Goal: Information Seeking & Learning: Find specific fact

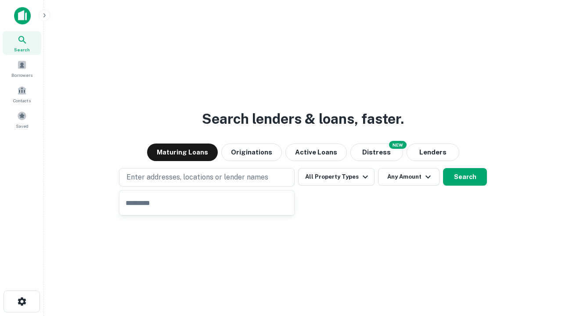
type input "**********"
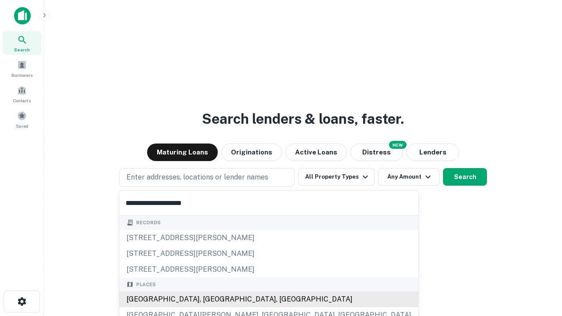
click at [210, 300] on div "[GEOGRAPHIC_DATA], [GEOGRAPHIC_DATA], [GEOGRAPHIC_DATA]" at bounding box center [269, 300] width 299 height 16
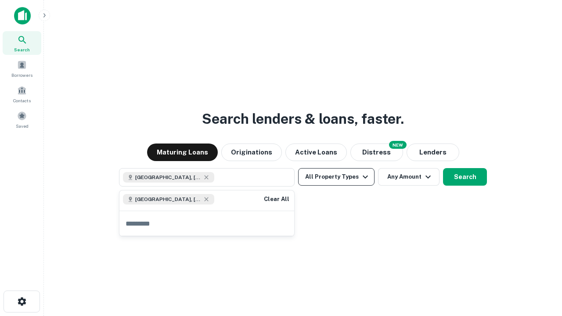
click at [337, 177] on button "All Property Types" at bounding box center [336, 177] width 76 height 18
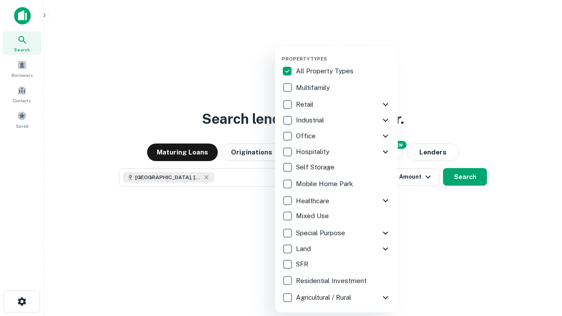
click at [344, 53] on button "button" at bounding box center [343, 53] width 123 height 0
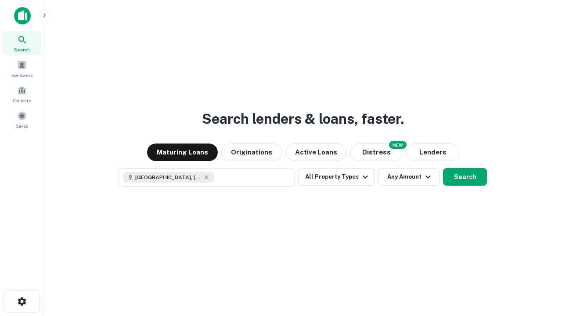
scroll to position [14, 0]
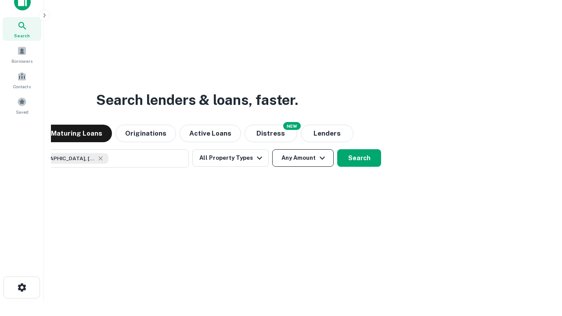
click at [272, 149] on button "Any Amount" at bounding box center [303, 158] width 62 height 18
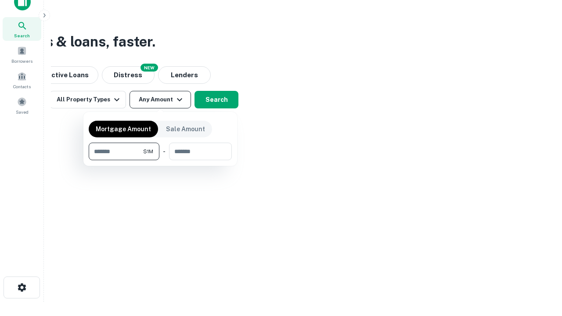
type input "*******"
click at [160, 160] on button "button" at bounding box center [160, 160] width 143 height 0
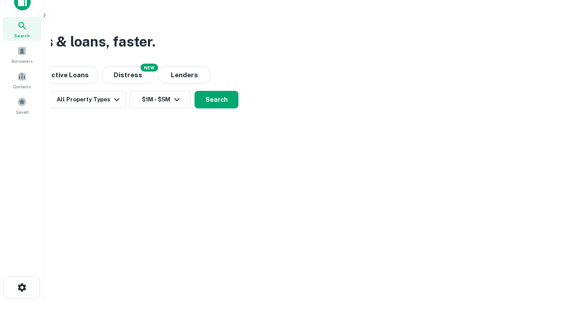
scroll to position [14, 0]
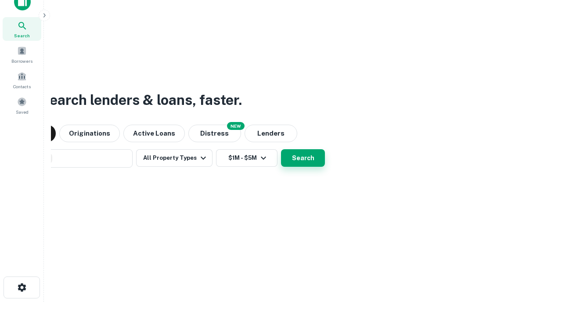
click at [281, 149] on button "Search" at bounding box center [303, 158] width 44 height 18
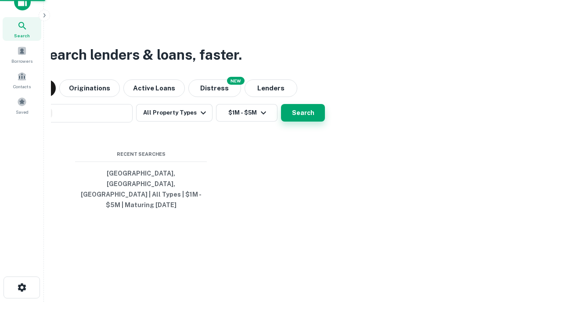
scroll to position [29, 249]
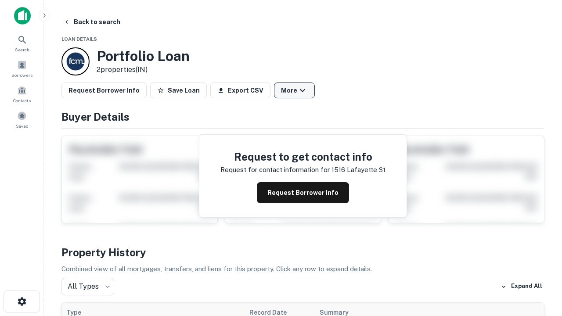
click at [294, 91] on button "More" at bounding box center [294, 91] width 41 height 16
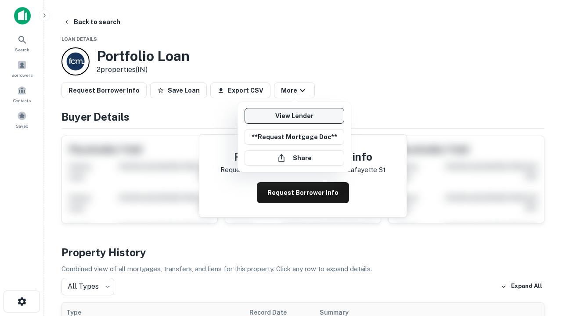
click at [294, 116] on link "View Lender" at bounding box center [295, 116] width 100 height 16
